Goal: Information Seeking & Learning: Learn about a topic

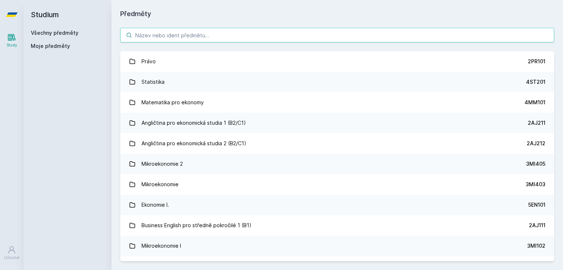
click at [198, 36] on input "search" at bounding box center [337, 35] width 434 height 15
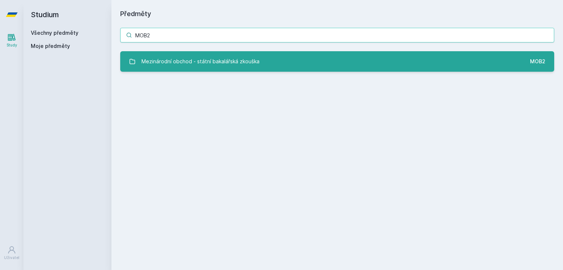
type input "MOB2"
click at [191, 56] on div "Mezinárodní obchod - státní bakalářská zkouška" at bounding box center [200, 61] width 118 height 15
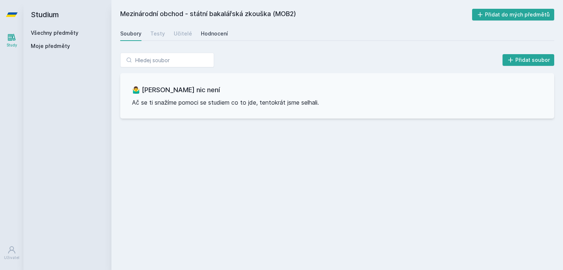
click at [213, 33] on div "Hodnocení" at bounding box center [214, 33] width 27 height 7
click at [152, 34] on div "Testy" at bounding box center [157, 33] width 15 height 7
click at [135, 34] on div "Soubory" at bounding box center [130, 33] width 21 height 7
click at [34, 34] on link "Všechny předměty" at bounding box center [55, 33] width 48 height 6
